Goal: Find specific page/section: Find specific page/section

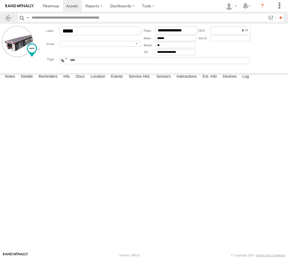
select select "*****"
click at [50, 8] on span at bounding box center [51, 5] width 16 height 5
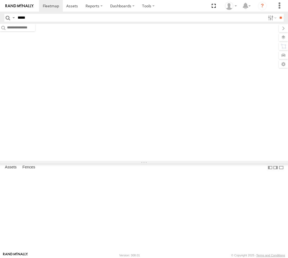
click at [278, 14] on input "**" at bounding box center [281, 18] width 6 height 8
type input "*****"
